Goal: Find specific page/section: Find specific page/section

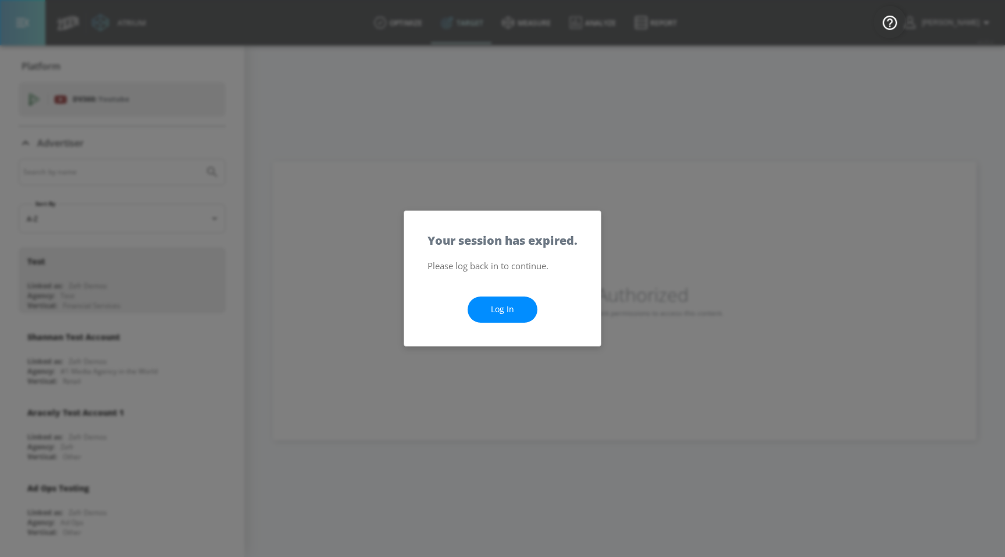
click at [496, 315] on link "Log In" at bounding box center [503, 310] width 70 height 26
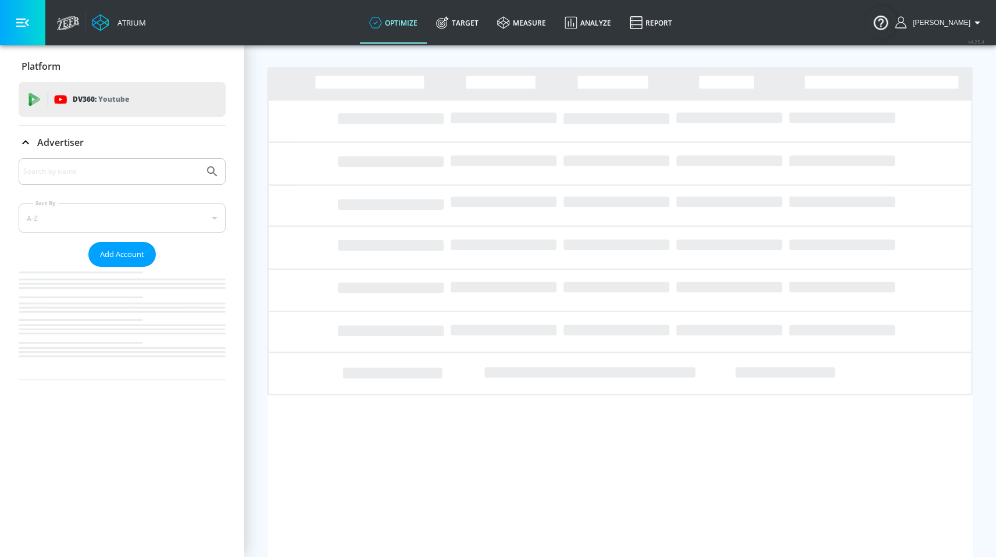
click at [32, 27] on button "button" at bounding box center [22, 22] width 45 height 45
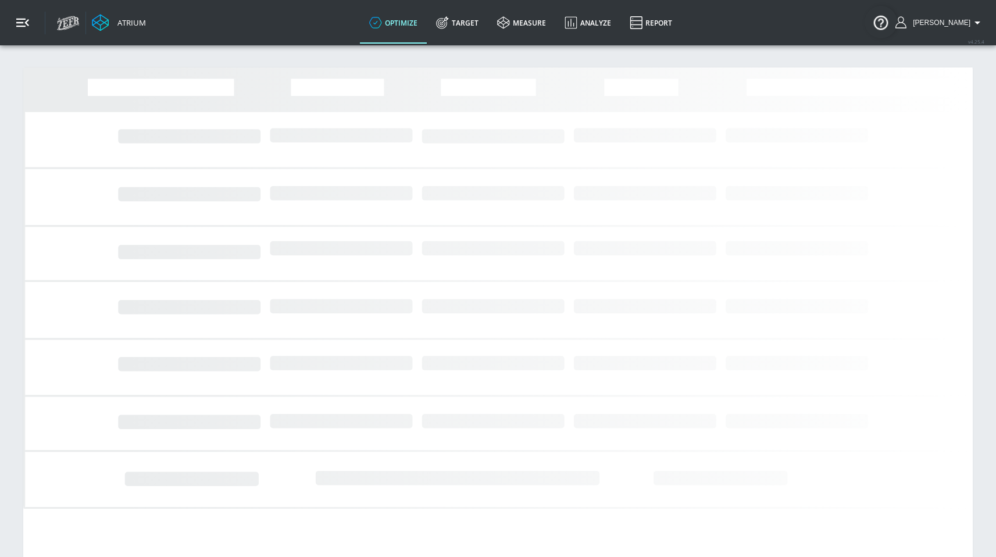
click at [25, 26] on icon "button" at bounding box center [22, 23] width 13 height 9
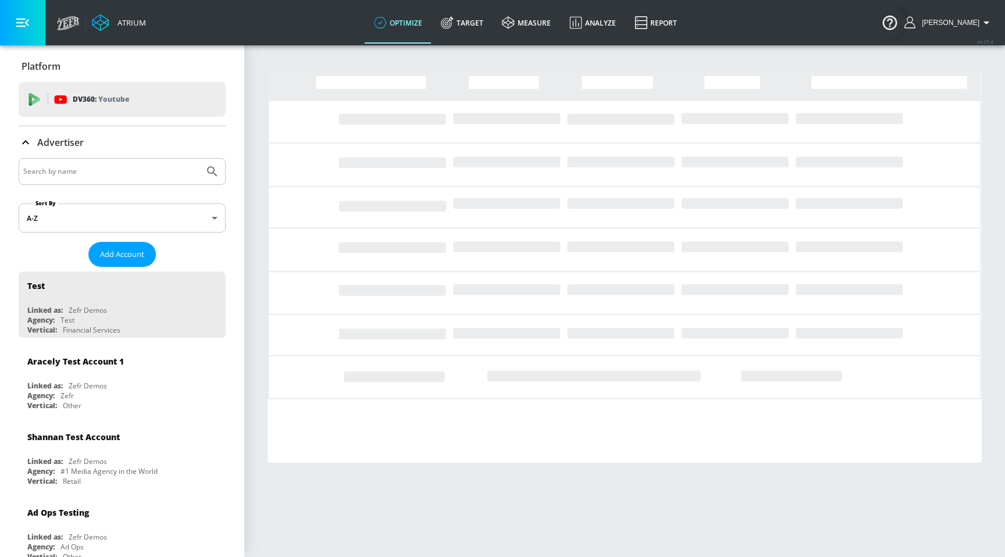
click at [13, 19] on button "button" at bounding box center [22, 22] width 45 height 45
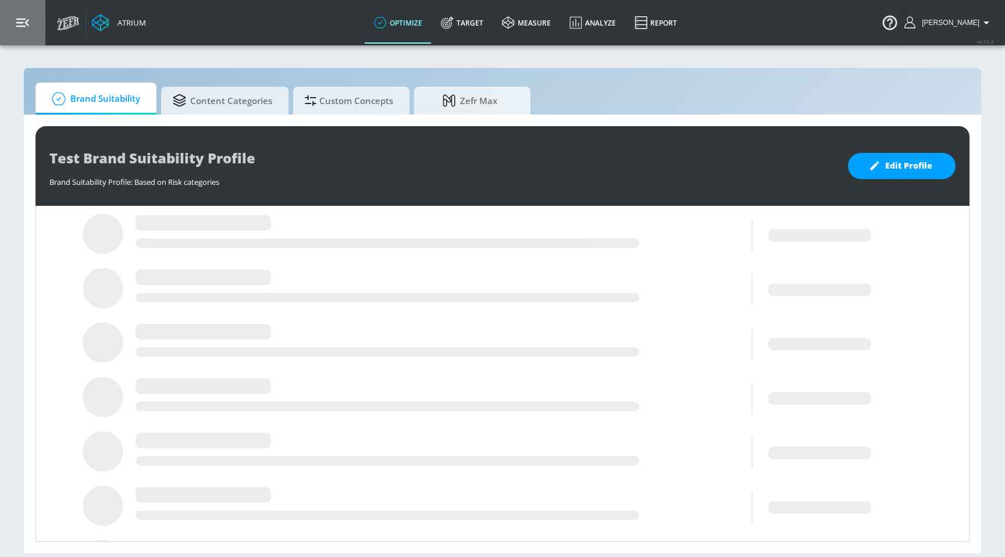
click at [18, 21] on icon "button" at bounding box center [22, 22] width 13 height 13
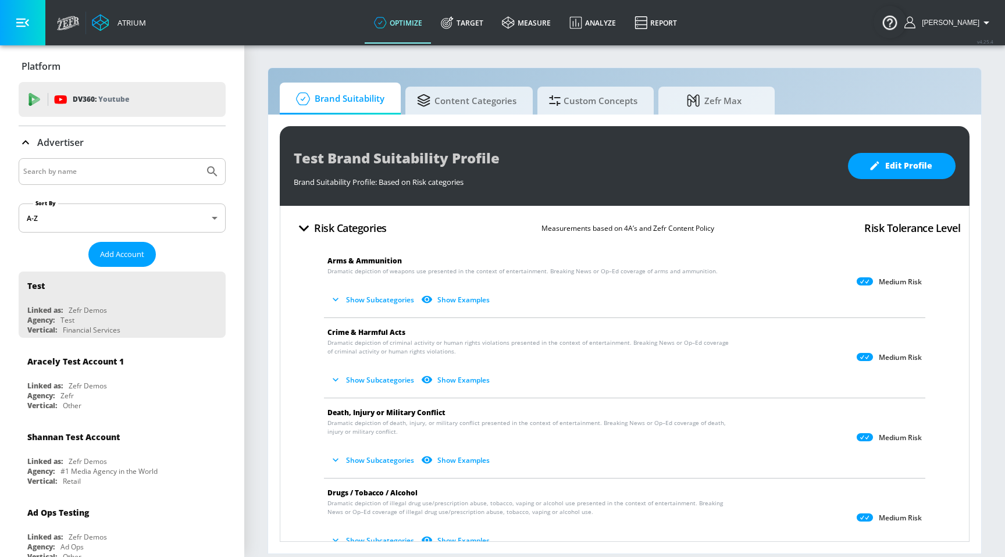
click at [397, 59] on section "Brand Suitability Content Categories Custom Concepts Zefr Max Test Brand Suitab…" at bounding box center [624, 300] width 761 height 513
